Goal: Transaction & Acquisition: Subscribe to service/newsletter

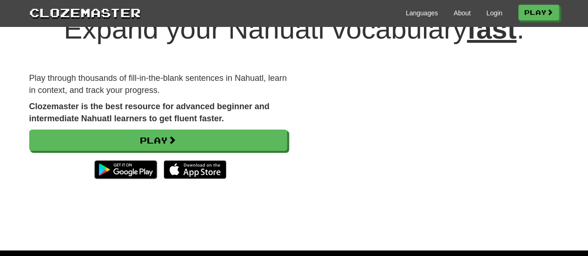
scroll to position [43, 0]
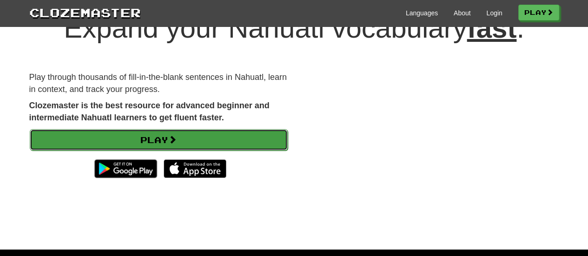
click at [192, 136] on link "Play" at bounding box center [159, 139] width 258 height 21
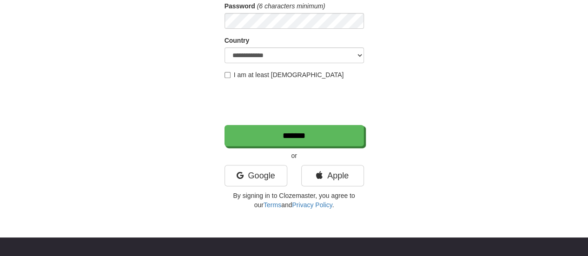
scroll to position [173, 0]
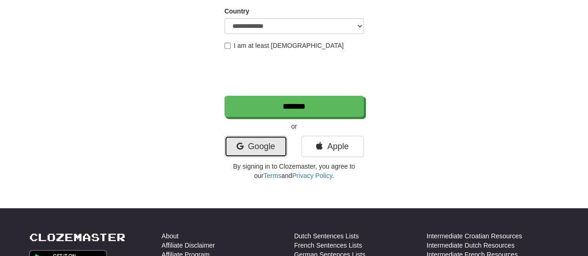
click at [255, 152] on link "Google" at bounding box center [255, 146] width 63 height 21
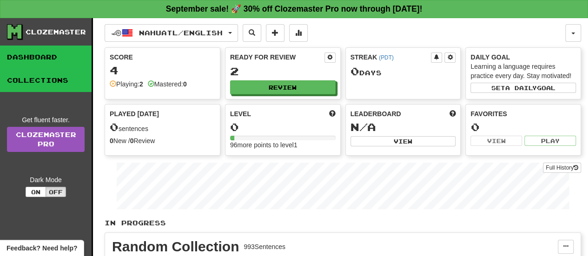
click at [47, 79] on link "Collections" at bounding box center [46, 80] width 92 height 23
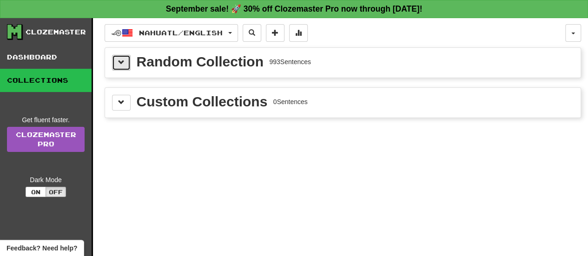
click at [115, 62] on button at bounding box center [121, 63] width 19 height 16
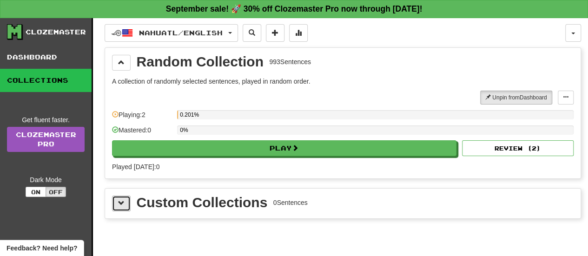
click at [122, 202] on span at bounding box center [121, 203] width 7 height 7
